Goal: Task Accomplishment & Management: Manage account settings

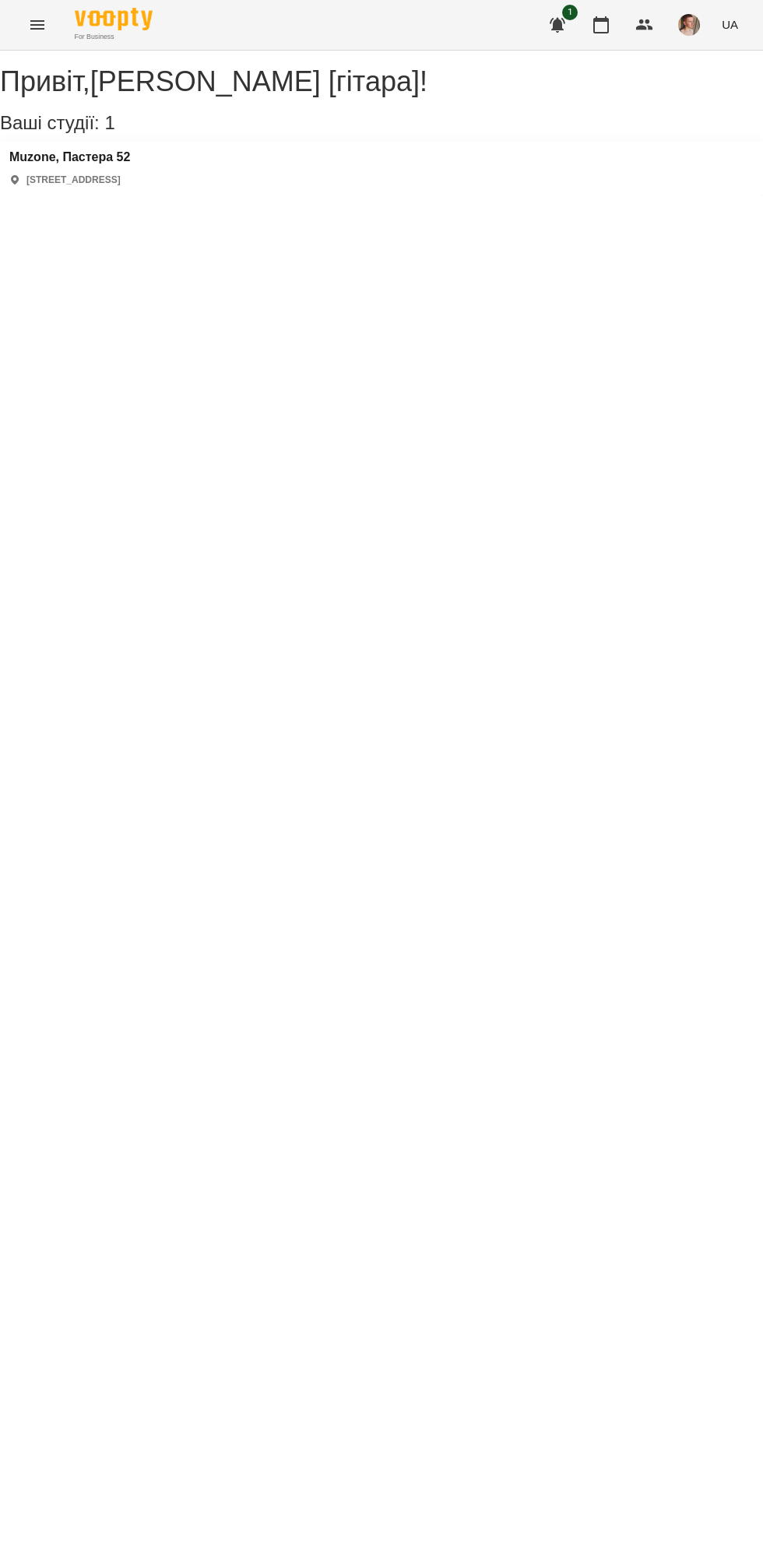
click at [185, 91] on h1 "[PERSON_NAME] [гітара] !" at bounding box center [381, 82] width 763 height 31
click at [143, 133] on div "Ваші студії: 1" at bounding box center [381, 123] width 763 height 21
click at [109, 164] on h3 "Muzone, Пастера 52" at bounding box center [70, 158] width 120 height 14
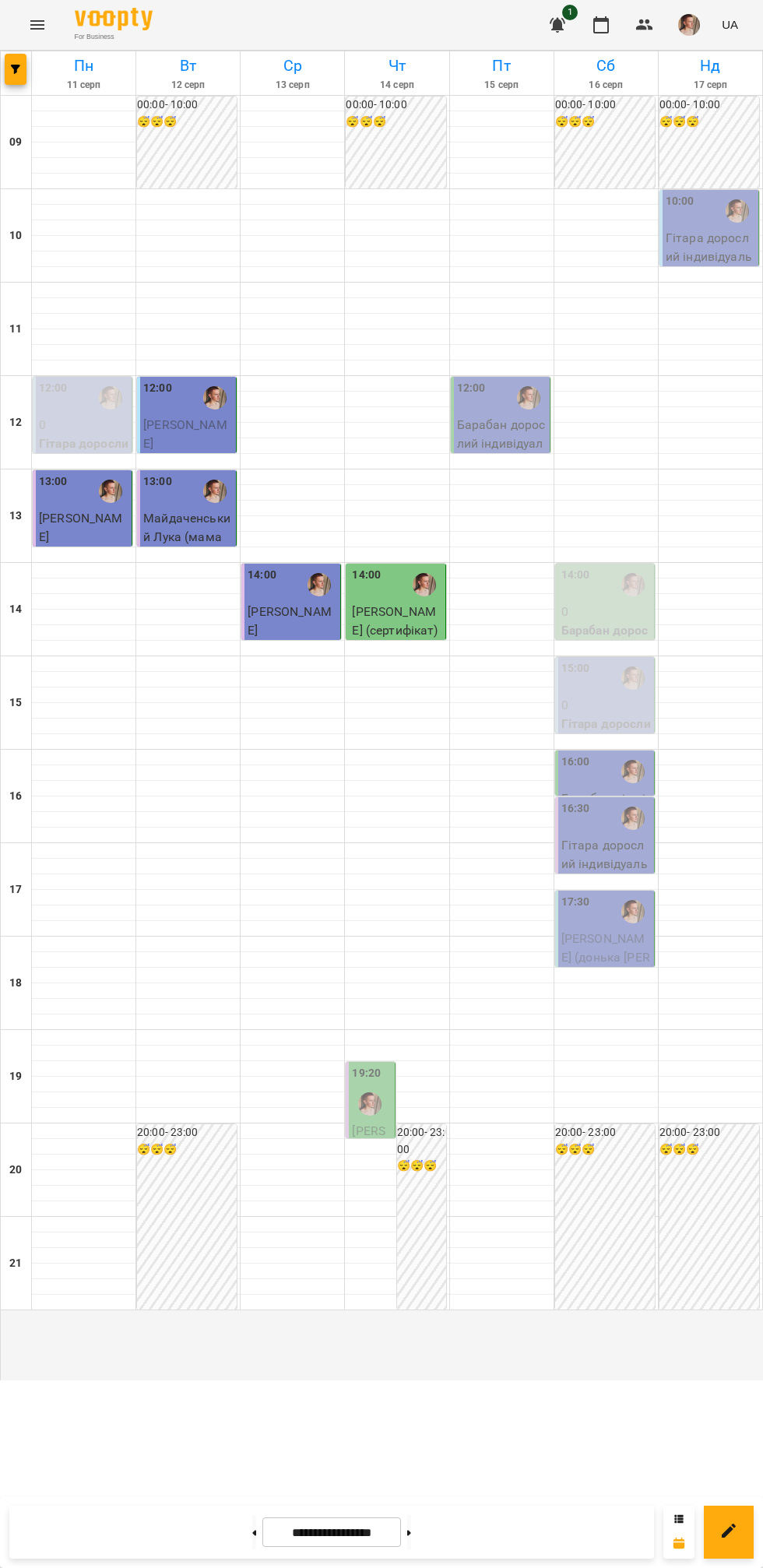
click at [383, 1175] on span "[PERSON_NAME]" at bounding box center [368, 1149] width 33 height 52
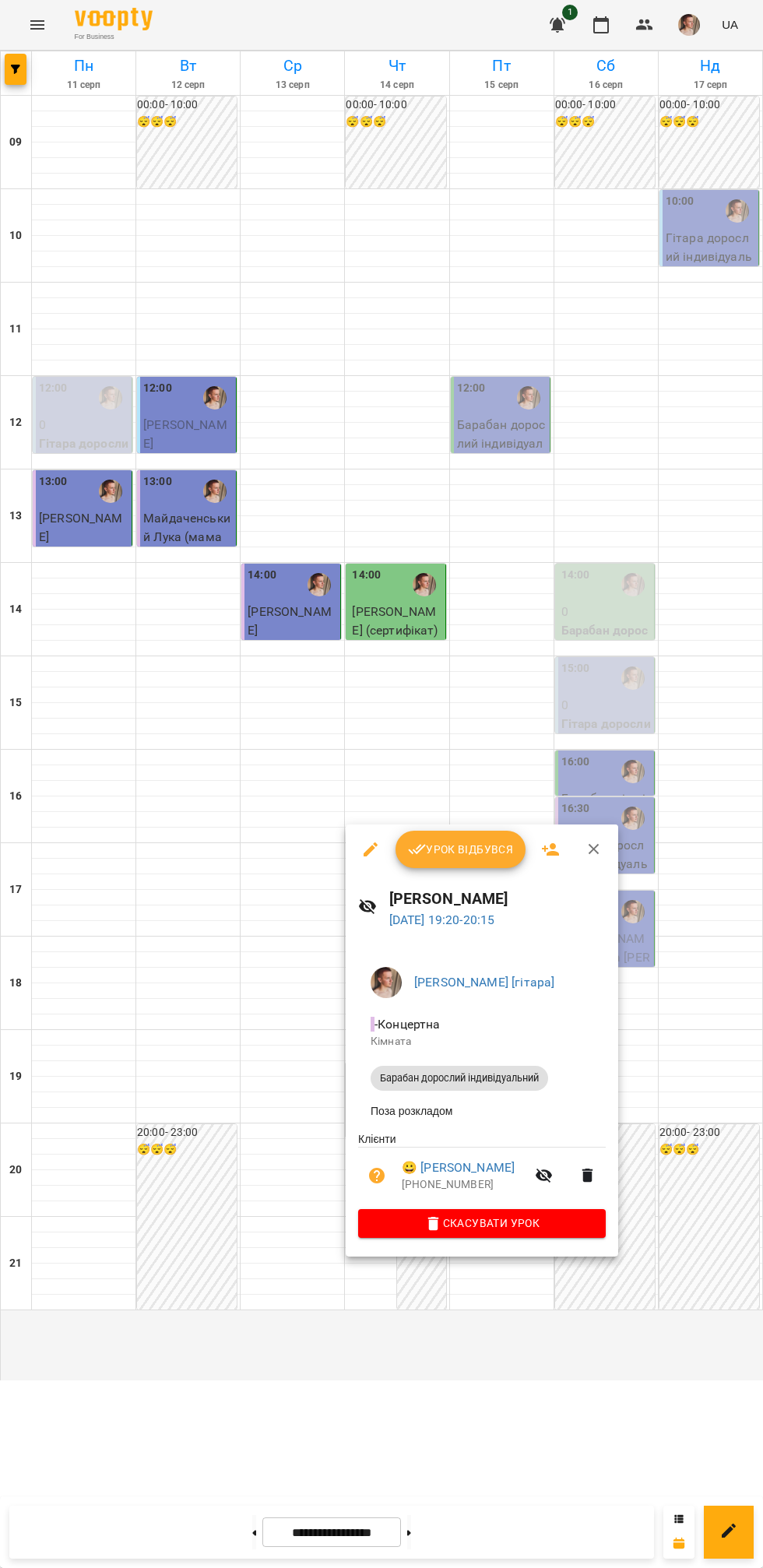
click at [475, 856] on span "Урок відбувся" at bounding box center [461, 849] width 106 height 19
